Goal: Browse casually

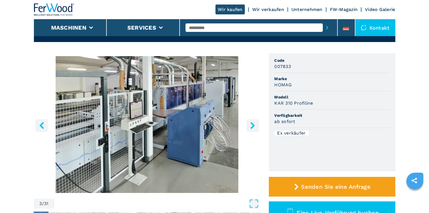
click at [251, 123] on icon "right-button" at bounding box center [252, 125] width 5 height 7
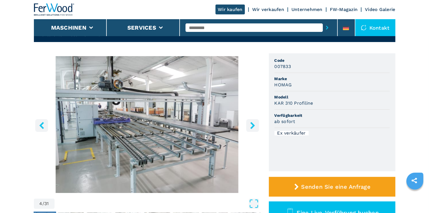
click at [250, 124] on icon "right-button" at bounding box center [252, 125] width 7 height 7
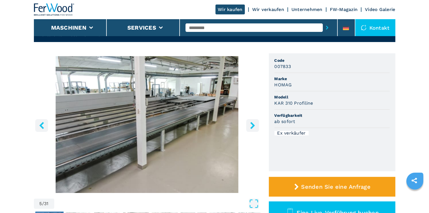
click at [251, 124] on icon "right-button" at bounding box center [252, 125] width 5 height 7
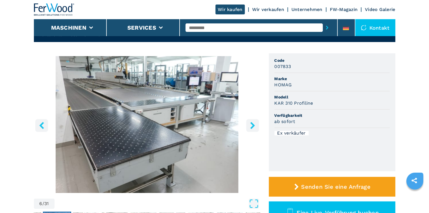
click at [251, 124] on icon "right-button" at bounding box center [252, 125] width 5 height 7
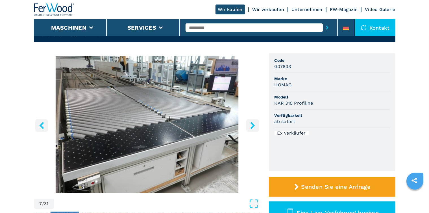
click at [251, 124] on icon "right-button" at bounding box center [252, 125] width 5 height 7
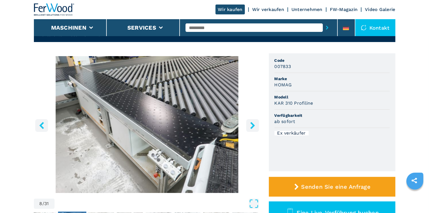
click at [251, 124] on icon "right-button" at bounding box center [252, 125] width 5 height 7
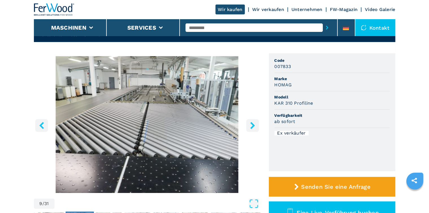
click at [252, 124] on icon "right-button" at bounding box center [252, 125] width 5 height 7
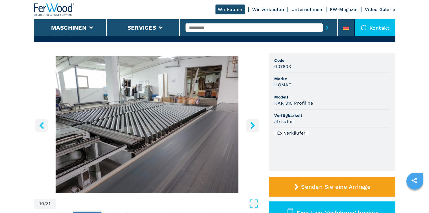
click at [252, 124] on icon "right-button" at bounding box center [252, 125] width 5 height 7
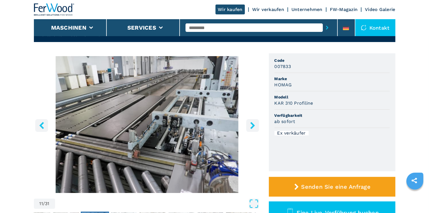
click at [252, 124] on icon "right-button" at bounding box center [252, 125] width 5 height 7
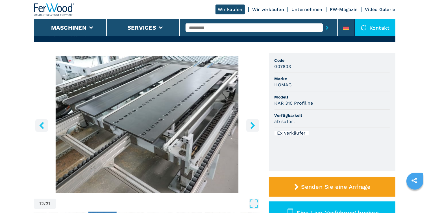
click at [252, 123] on icon "right-button" at bounding box center [252, 125] width 5 height 7
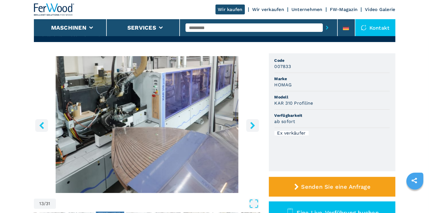
click at [252, 123] on icon "right-button" at bounding box center [252, 125] width 5 height 7
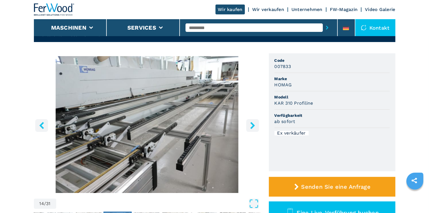
click at [253, 127] on icon "right-button" at bounding box center [252, 125] width 7 height 7
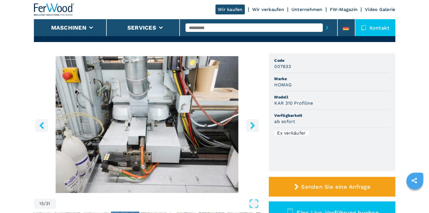
click at [250, 123] on icon "right-button" at bounding box center [252, 125] width 7 height 7
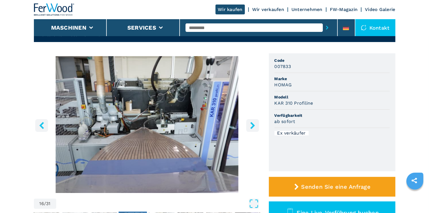
click at [251, 123] on icon "right-button" at bounding box center [252, 125] width 5 height 7
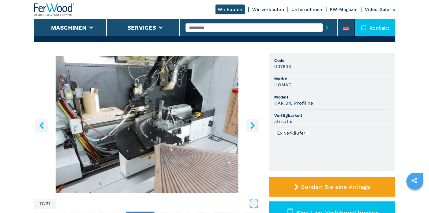
click at [252, 123] on icon "right-button" at bounding box center [252, 125] width 5 height 7
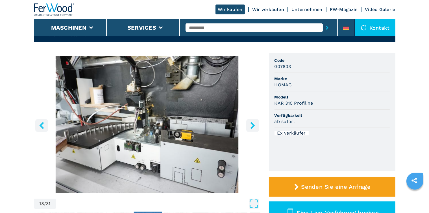
click at [252, 124] on icon "right-button" at bounding box center [252, 125] width 5 height 7
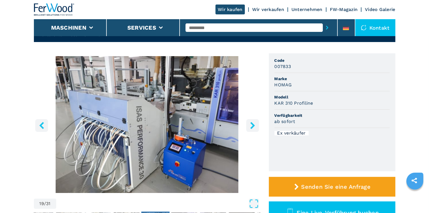
click at [252, 124] on icon "right-button" at bounding box center [252, 125] width 5 height 7
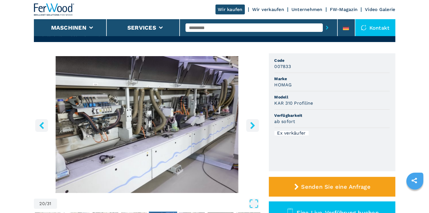
click at [252, 125] on icon "right-button" at bounding box center [252, 125] width 7 height 7
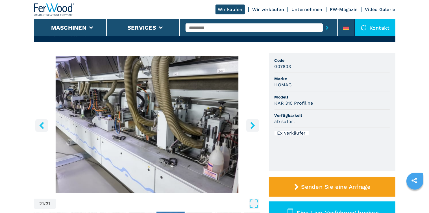
click at [252, 125] on icon "right-button" at bounding box center [252, 125] width 7 height 7
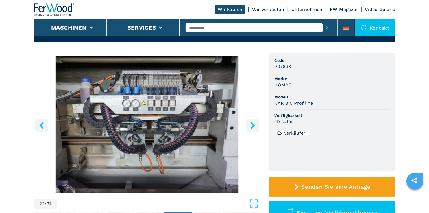
click at [252, 125] on icon "right-button" at bounding box center [252, 125] width 7 height 7
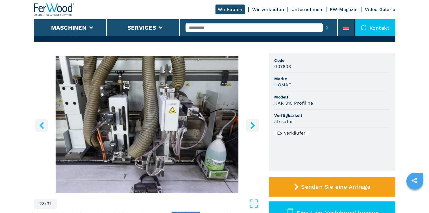
click at [250, 123] on icon "right-button" at bounding box center [252, 125] width 7 height 7
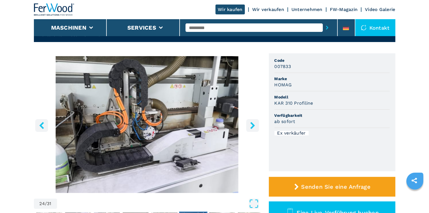
click at [250, 123] on icon "right-button" at bounding box center [252, 125] width 7 height 7
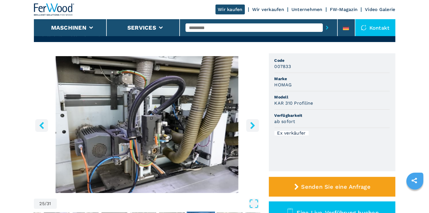
click at [250, 123] on icon "right-button" at bounding box center [252, 125] width 7 height 7
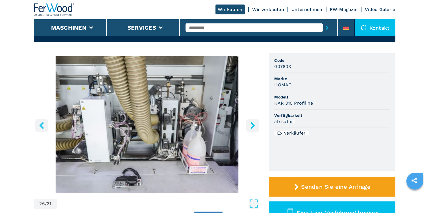
click at [250, 122] on icon "right-button" at bounding box center [252, 125] width 7 height 7
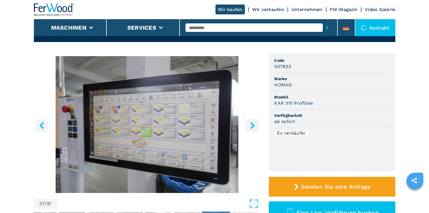
click at [250, 122] on icon "right-button" at bounding box center [252, 125] width 7 height 7
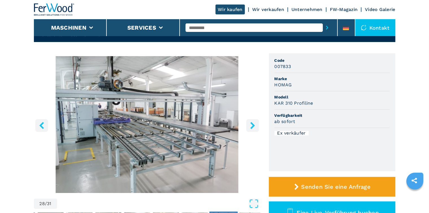
click at [251, 123] on icon "right-button" at bounding box center [252, 125] width 5 height 7
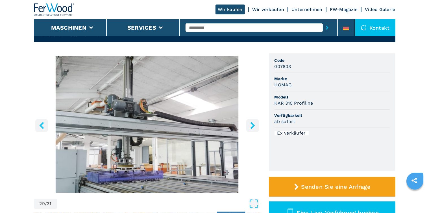
click at [251, 126] on icon "right-button" at bounding box center [252, 125] width 7 height 7
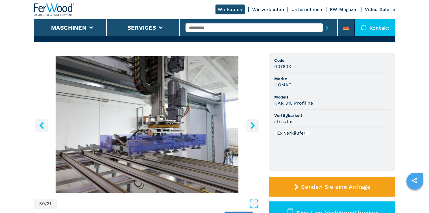
click at [250, 125] on icon "right-button" at bounding box center [252, 125] width 7 height 7
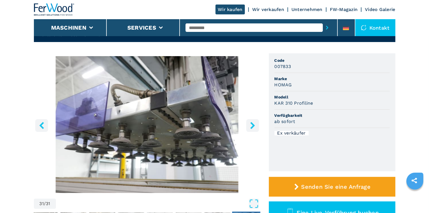
click at [250, 123] on icon "right-button" at bounding box center [252, 125] width 7 height 7
